Goal: Task Accomplishment & Management: Use online tool/utility

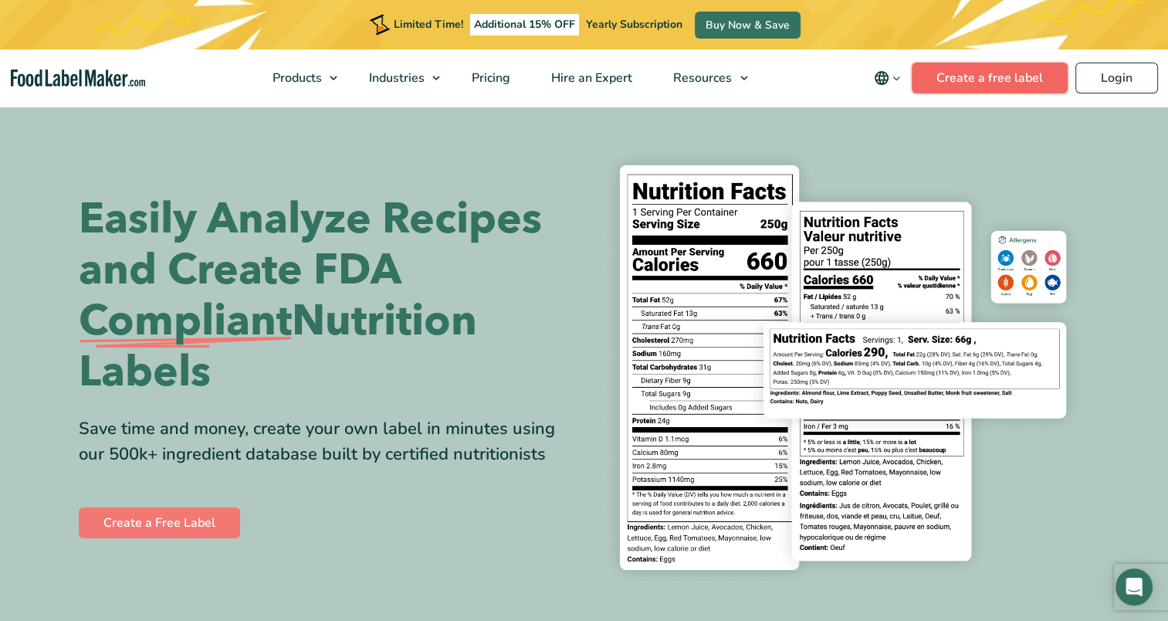
click at [1008, 76] on link "Create a free label" at bounding box center [990, 78] width 156 height 31
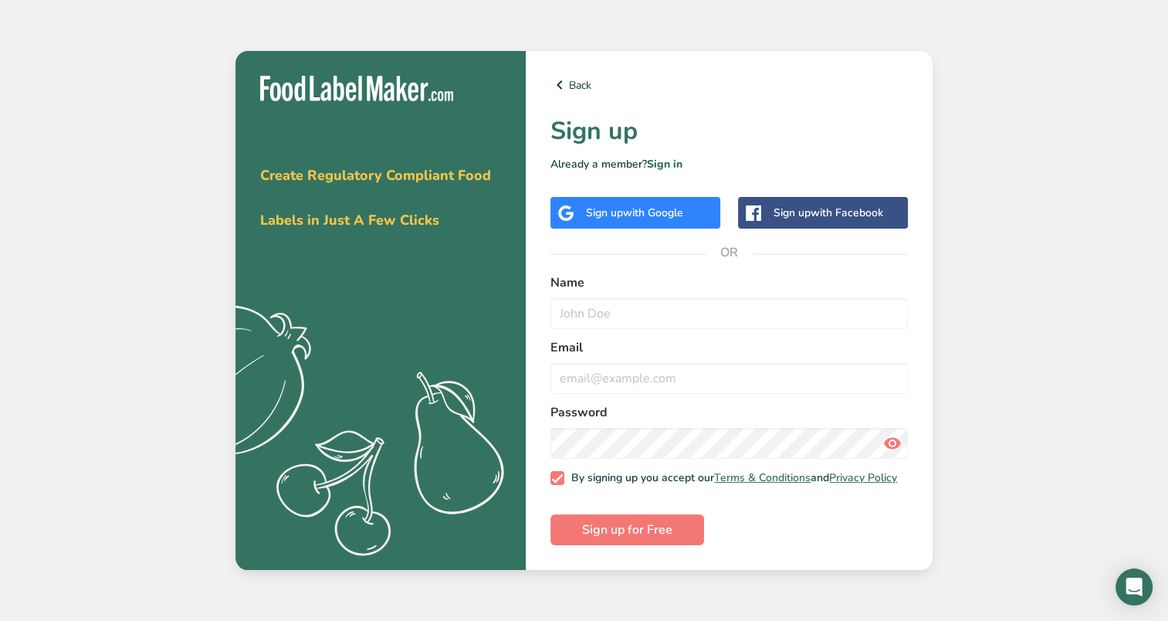
click at [651, 211] on span "with Google" at bounding box center [653, 212] width 60 height 15
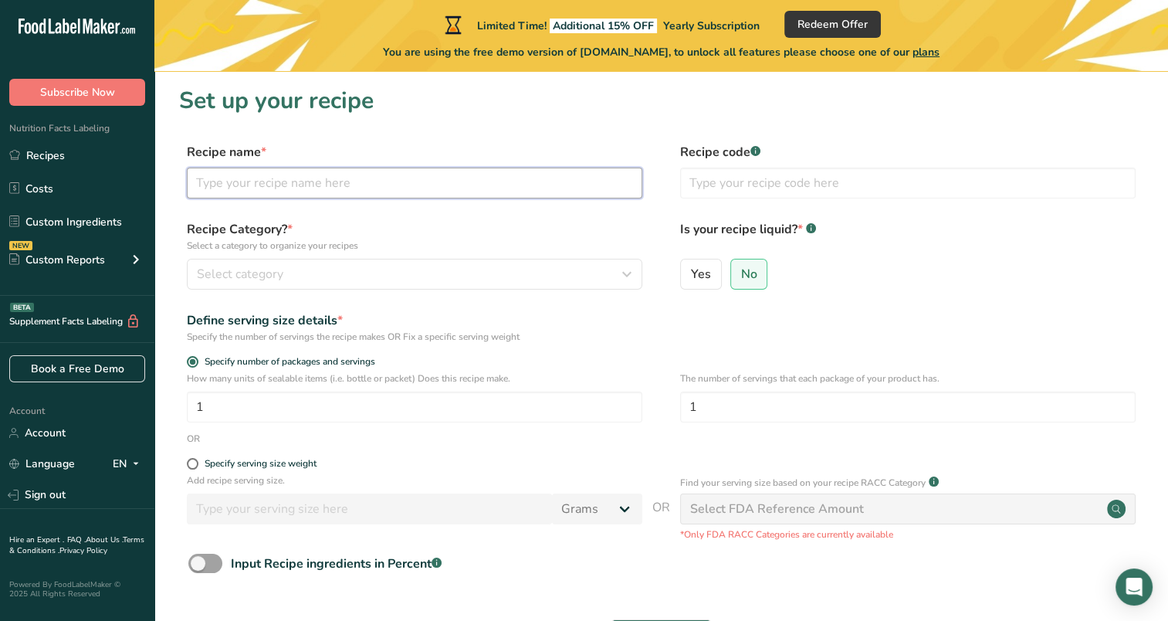
click at [417, 191] on input "text" at bounding box center [414, 182] width 455 height 31
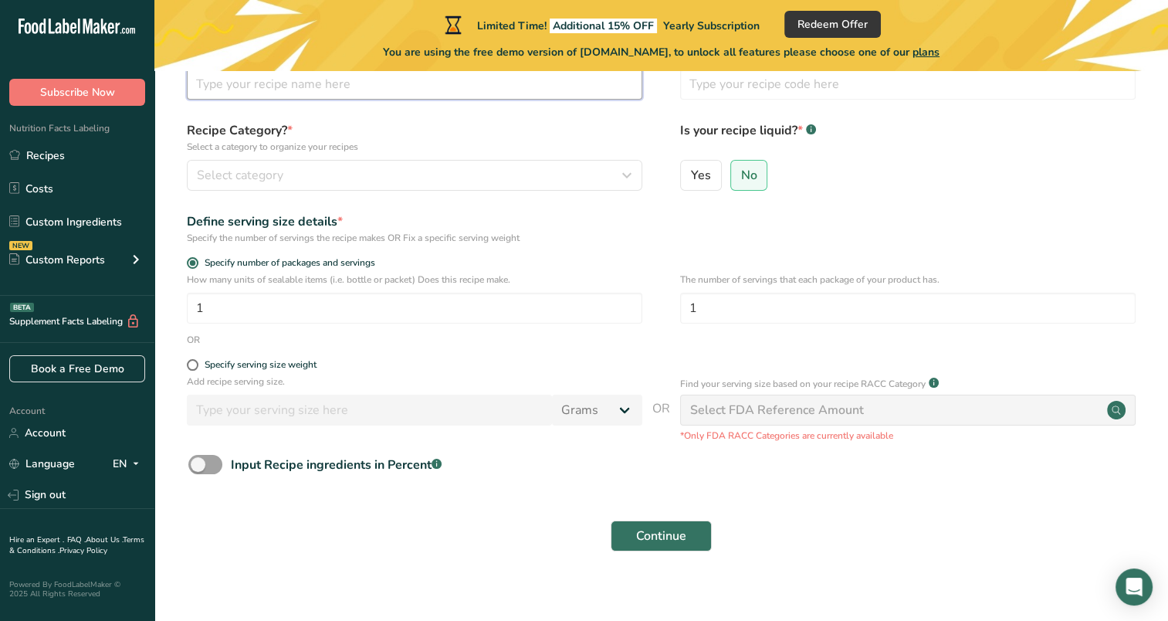
scroll to position [113, 0]
